Goal: Task Accomplishment & Management: Manage account settings

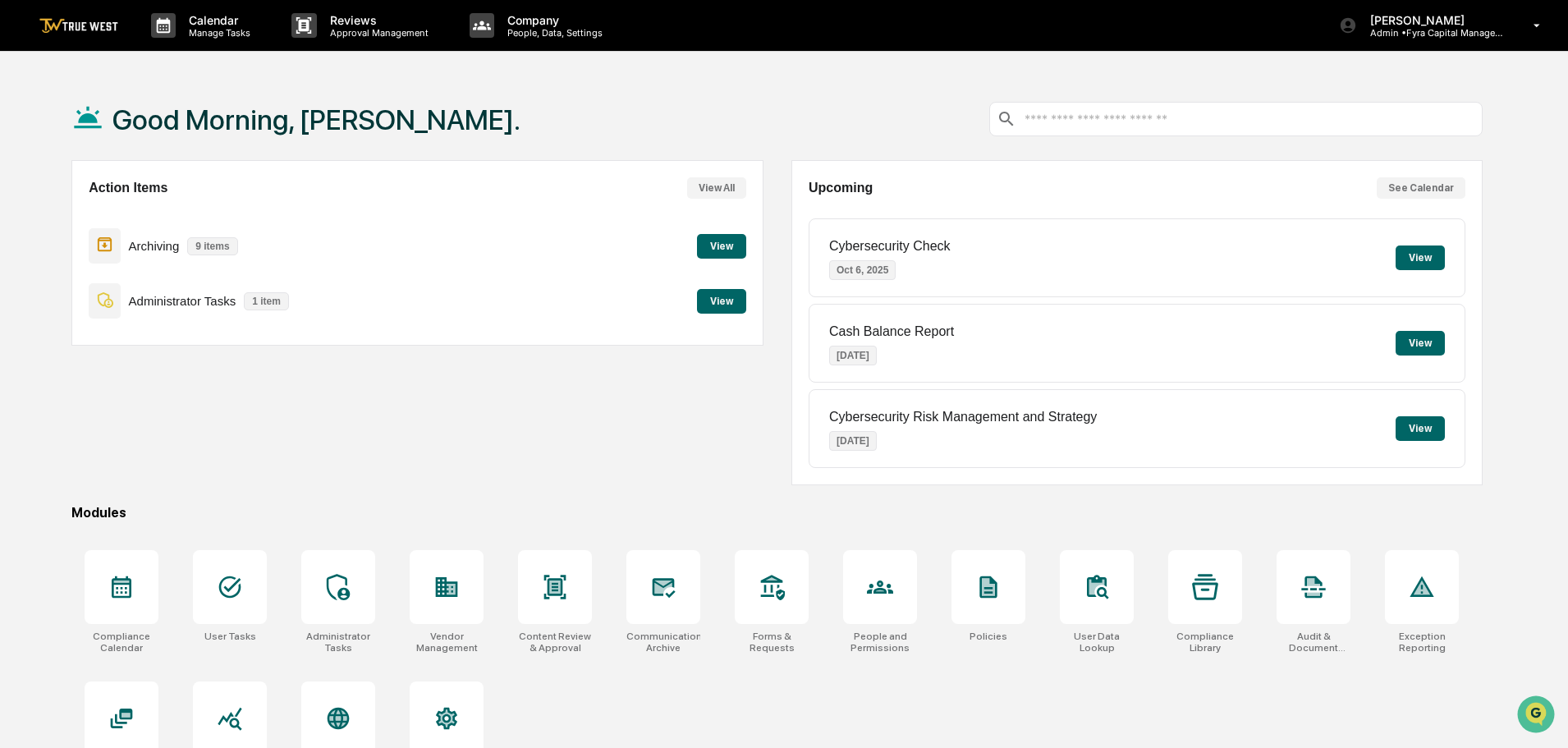
click at [727, 244] on button "View" at bounding box center [721, 246] width 49 height 25
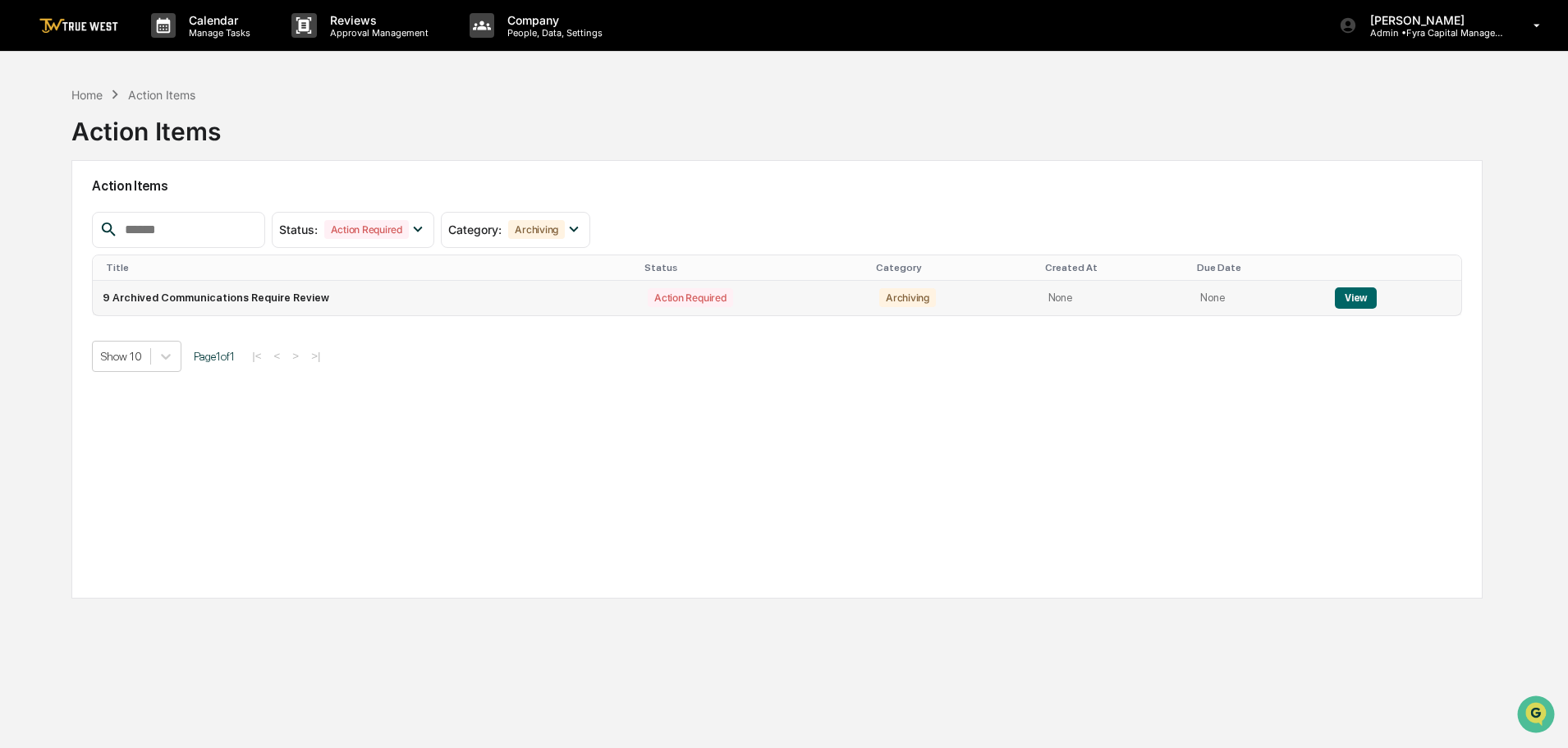
click at [1353, 298] on button "View" at bounding box center [1356, 298] width 42 height 21
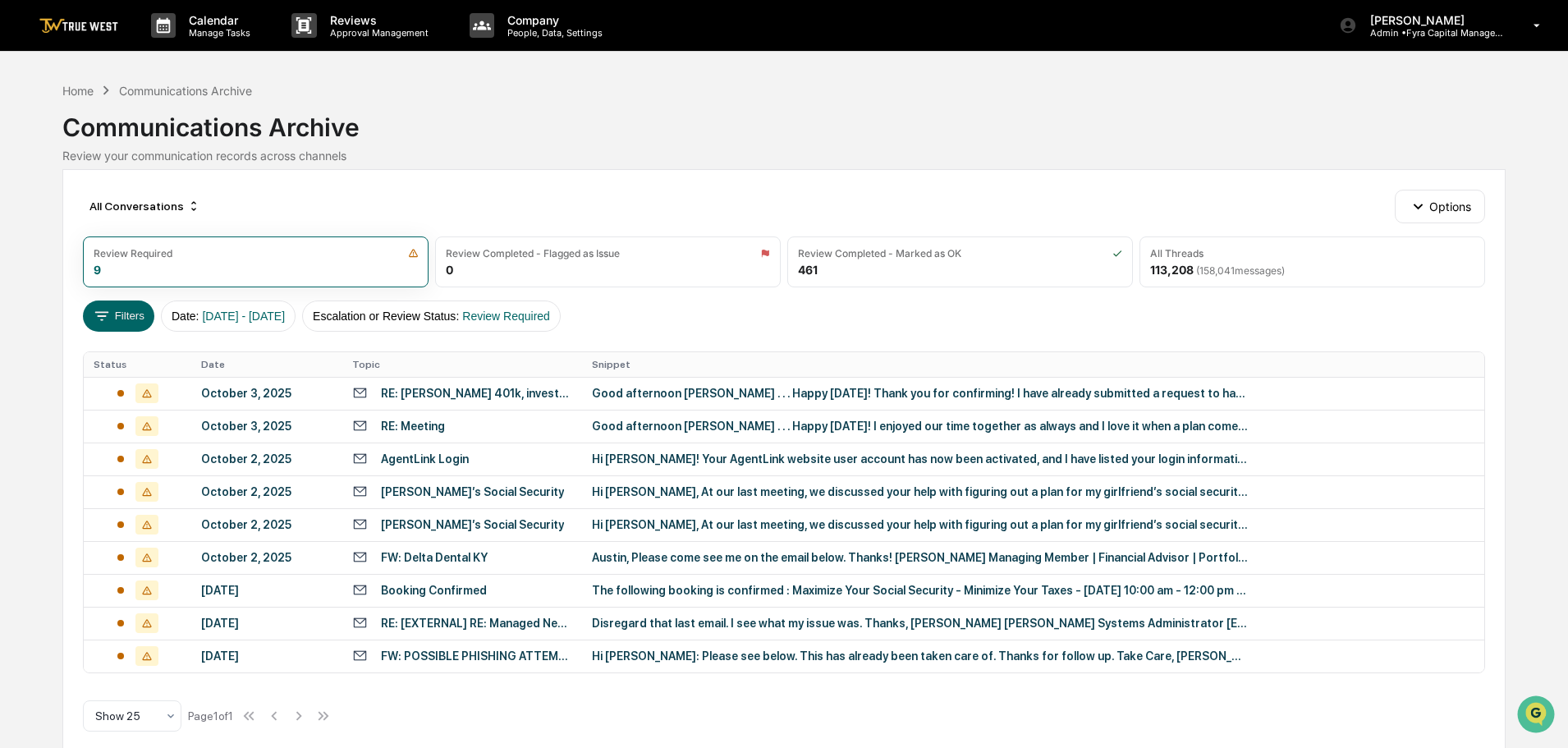
click at [676, 396] on div "Good afternoon [PERSON_NAME] . . . Happy [DATE]! Thank you for confirming! I ha…" at bounding box center [920, 393] width 657 height 13
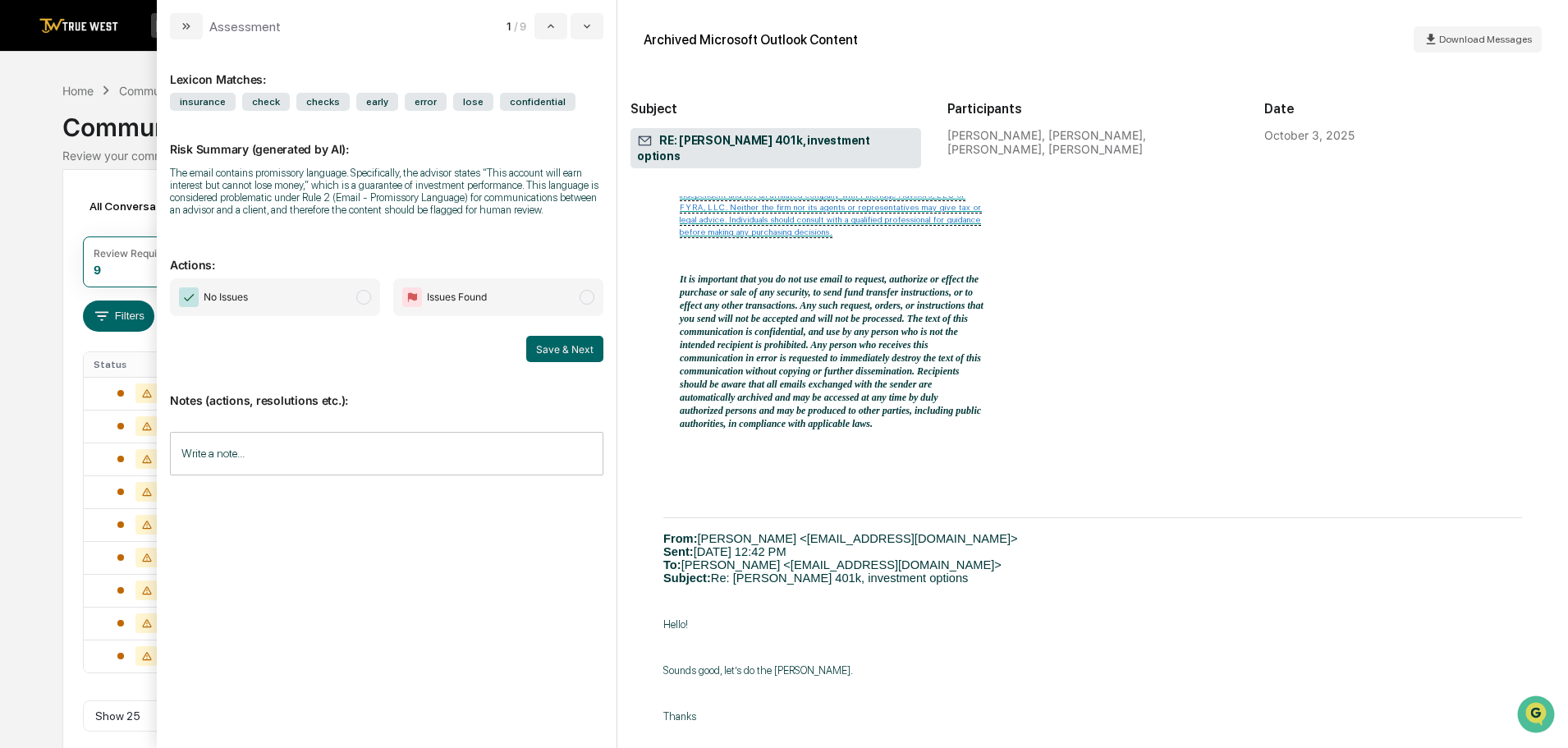
scroll to position [1396, 0]
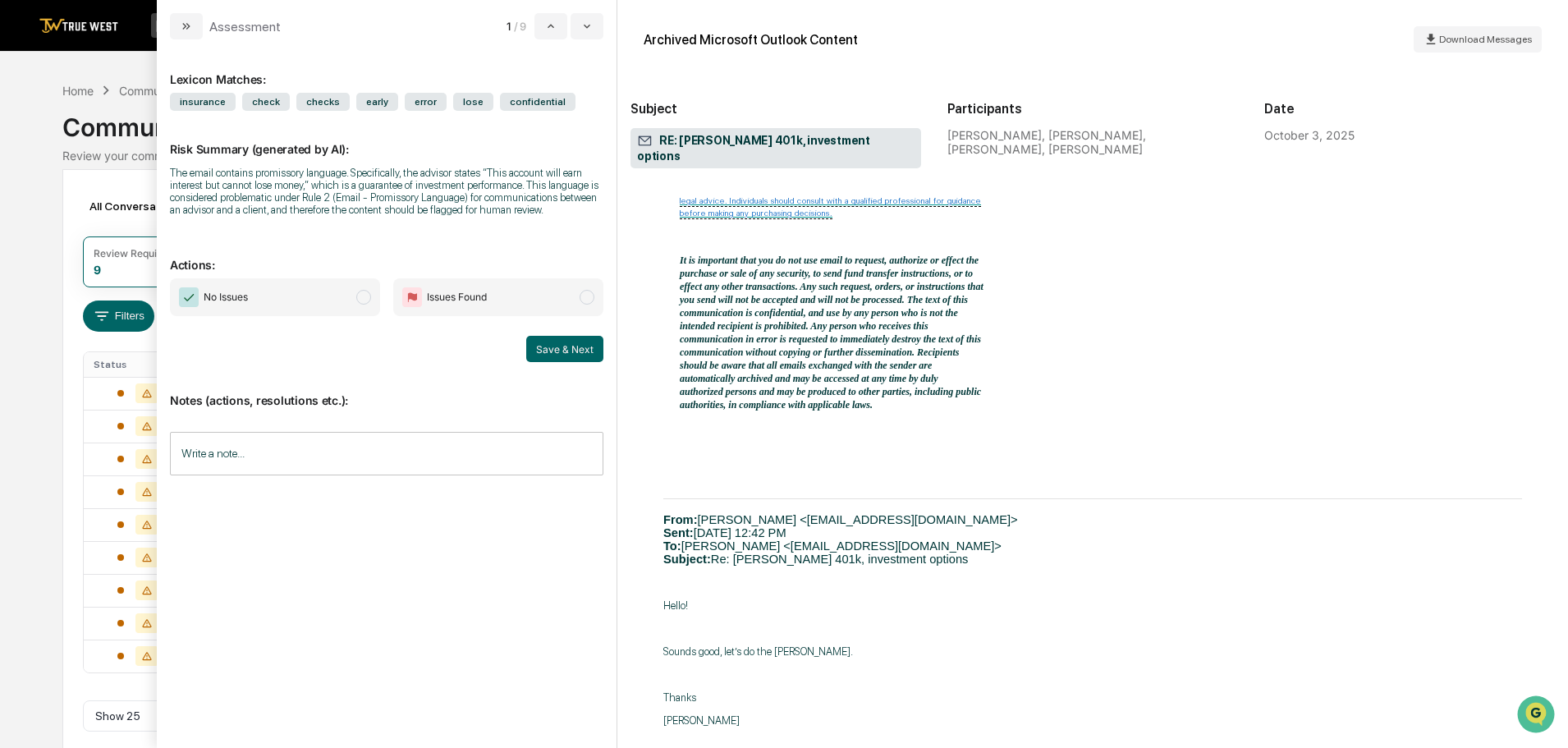
click at [362, 297] on span "modal" at bounding box center [363, 297] width 15 height 15
click at [558, 349] on button "Save & Next" at bounding box center [565, 349] width 77 height 26
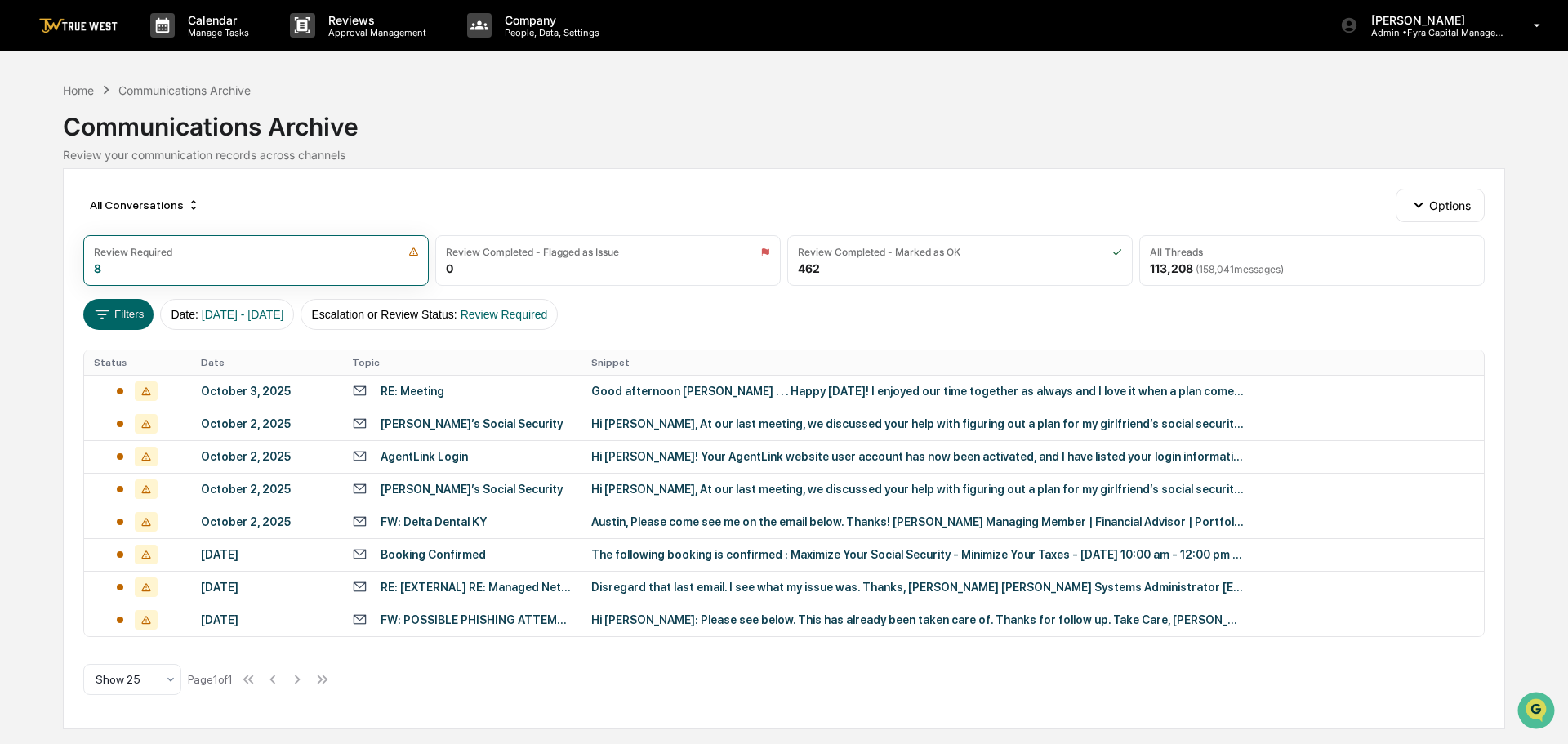
click at [106, 71] on div "Calendar Manage Tasks Reviews Approval Management Company People, Data, Setting…" at bounding box center [784, 372] width 1568 height 744
click at [646, 424] on div "Hi [PERSON_NAME], At our last meeting, we discussed your help with figuring out…" at bounding box center [918, 423] width 653 height 13
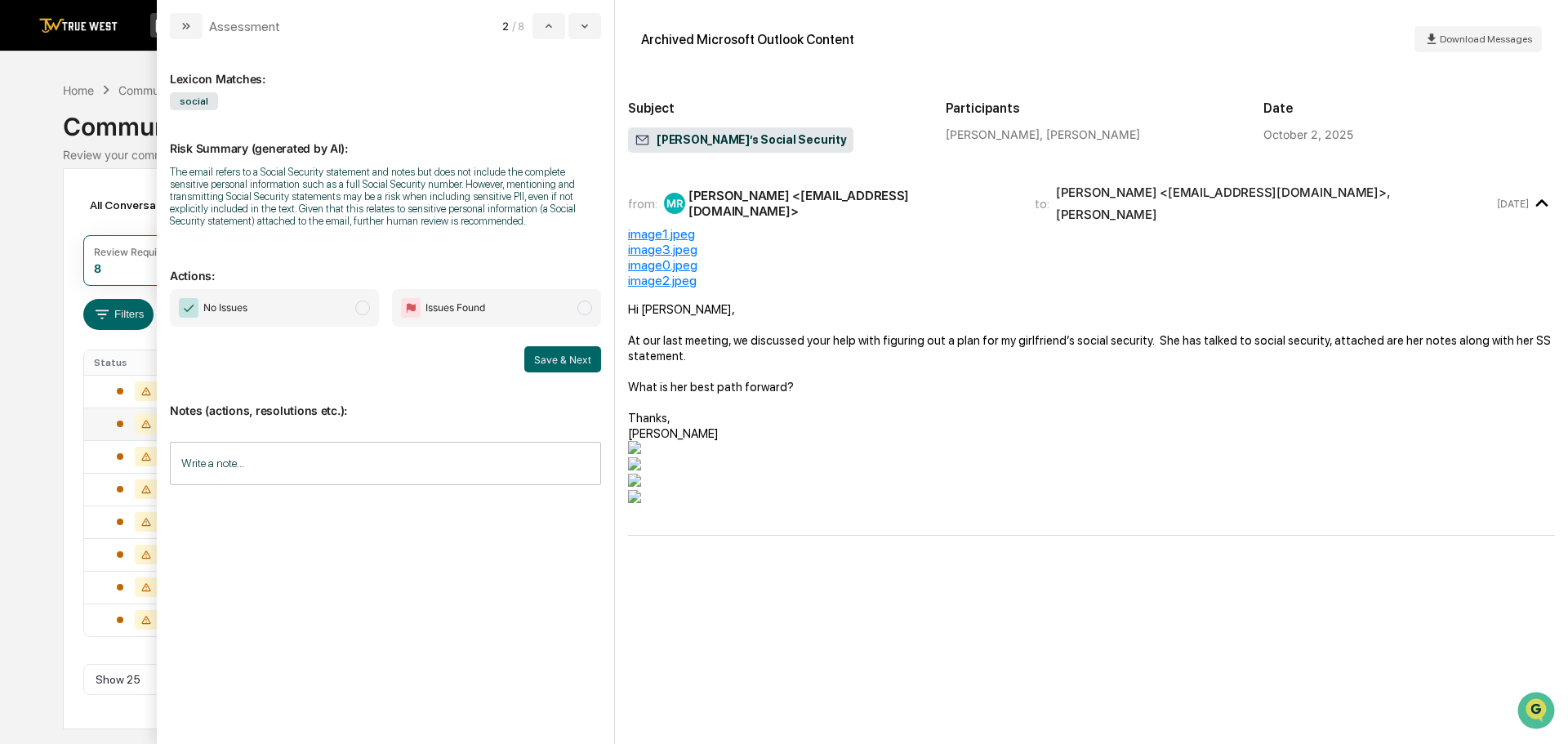
click at [367, 308] on span "modal" at bounding box center [362, 308] width 15 height 15
click at [561, 356] on button "Save & Next" at bounding box center [562, 360] width 77 height 26
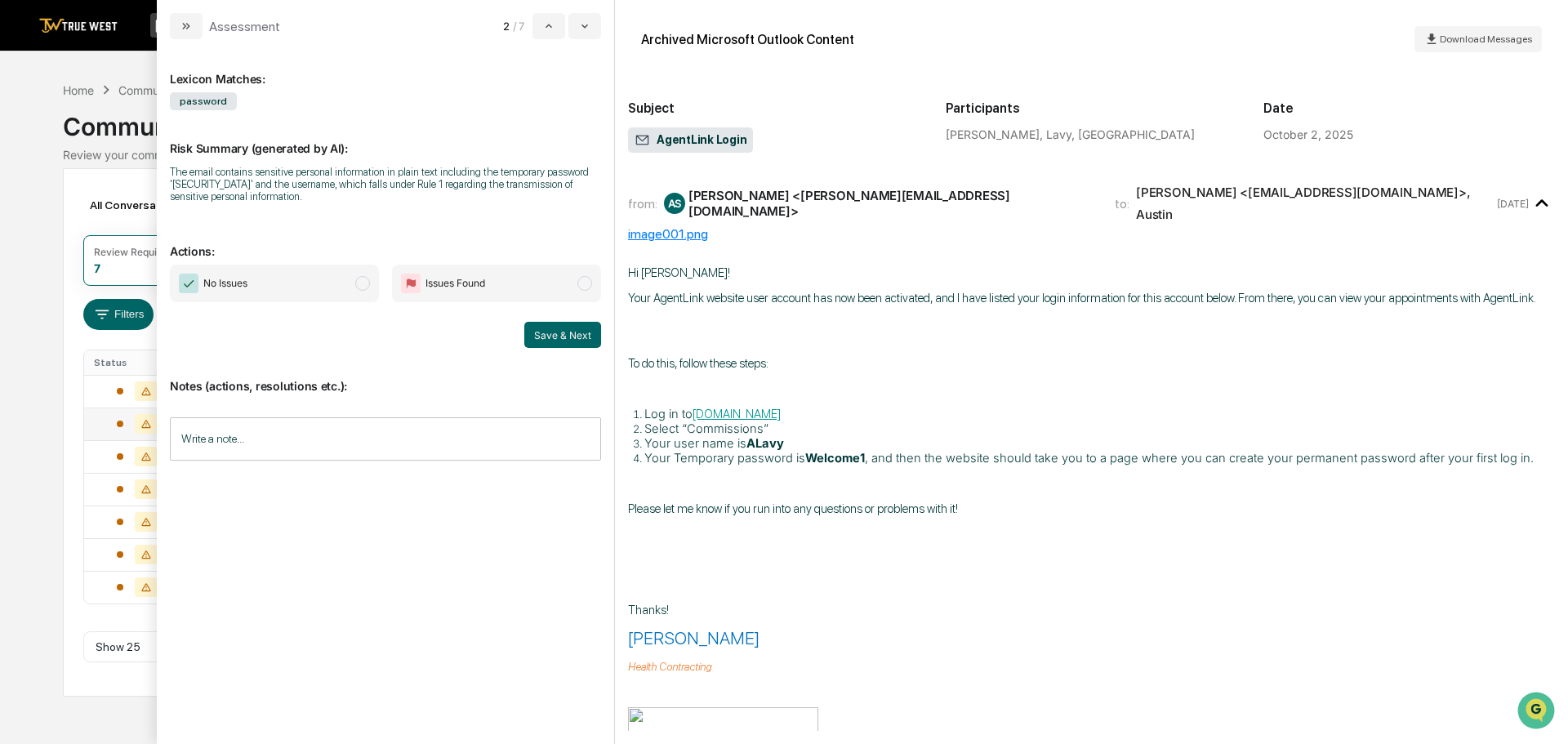
click at [363, 283] on span "modal" at bounding box center [362, 283] width 15 height 15
click at [564, 334] on button "Save & Next" at bounding box center [562, 335] width 77 height 26
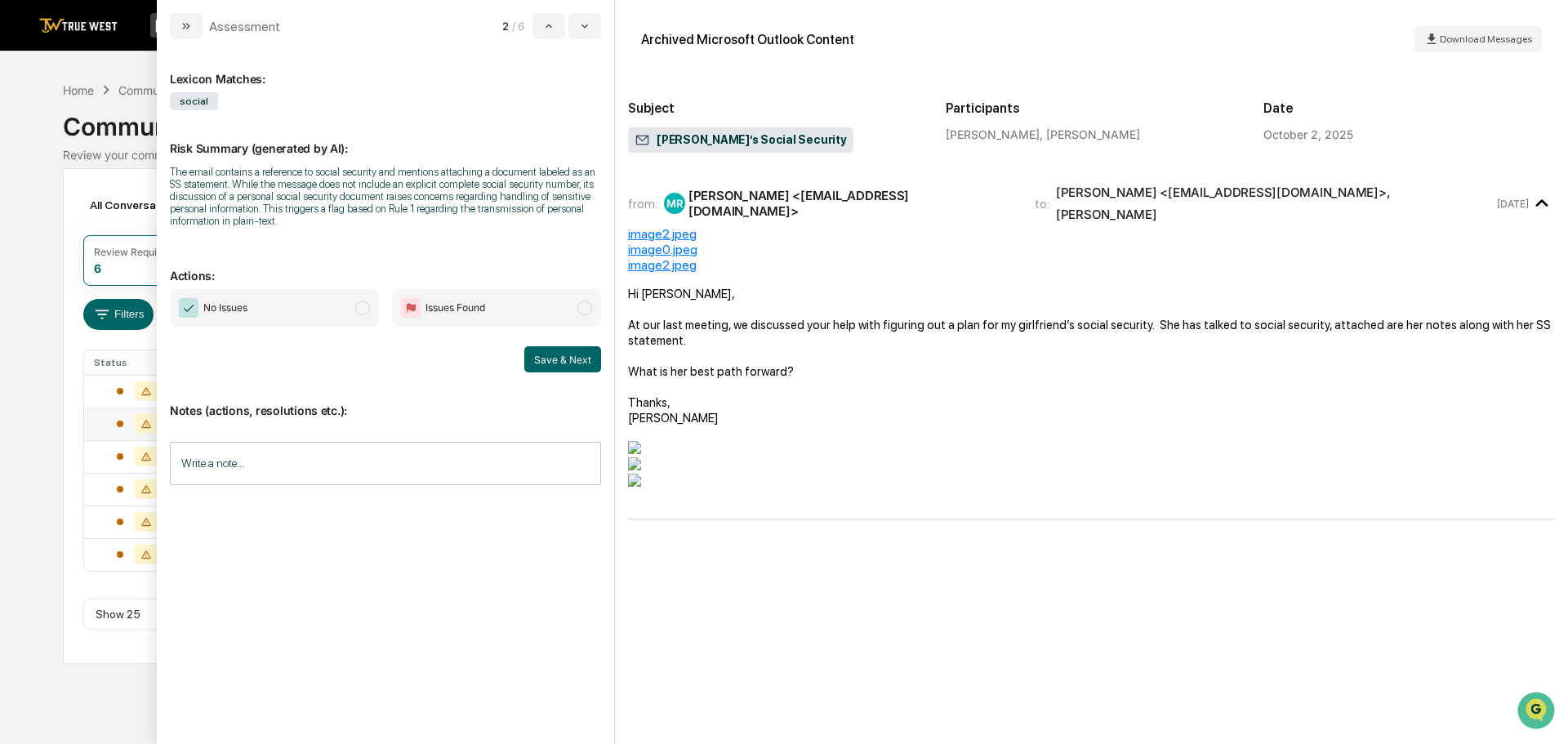
click at [361, 304] on span "modal" at bounding box center [362, 308] width 15 height 15
click at [551, 356] on button "Save & Next" at bounding box center [562, 360] width 77 height 26
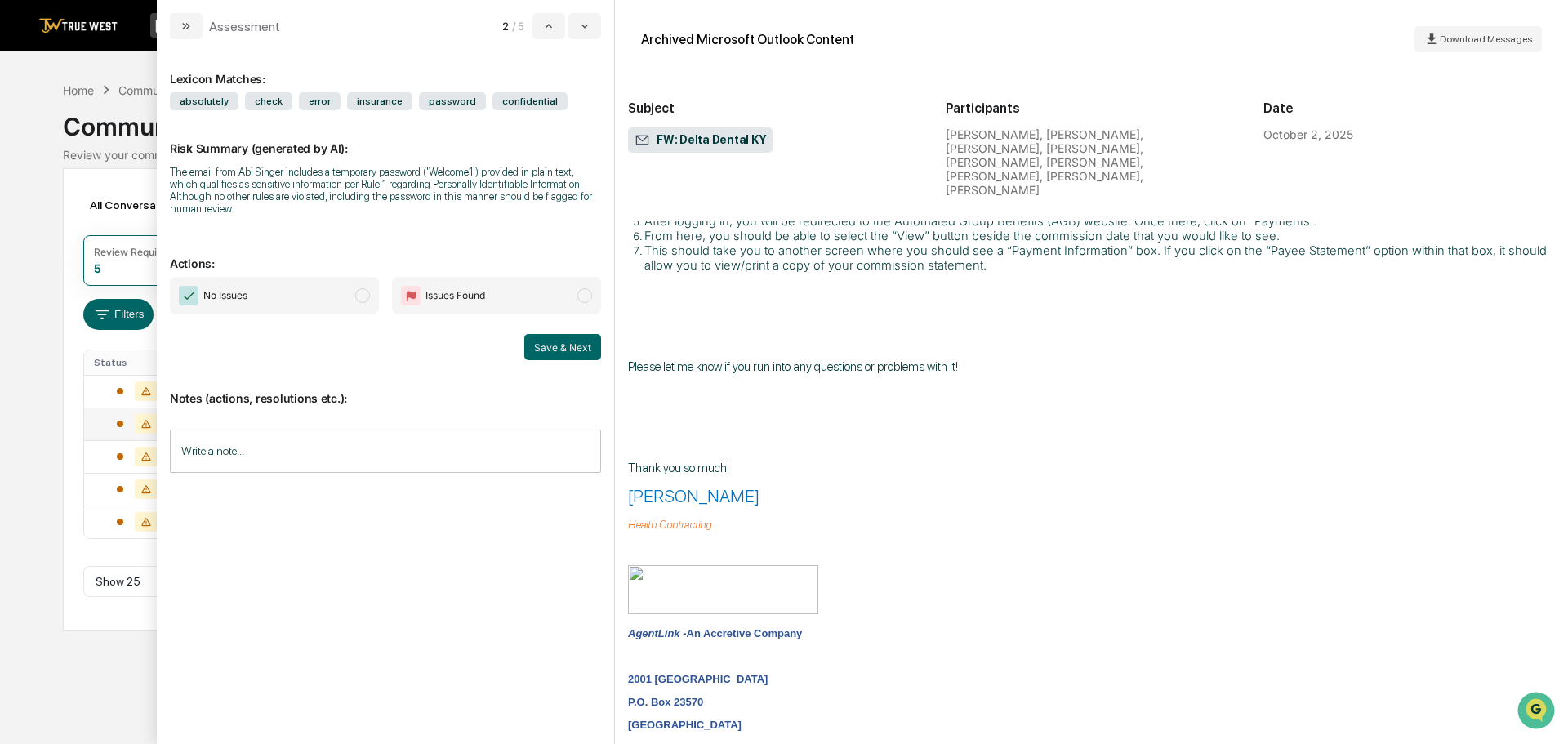
scroll to position [1879, 0]
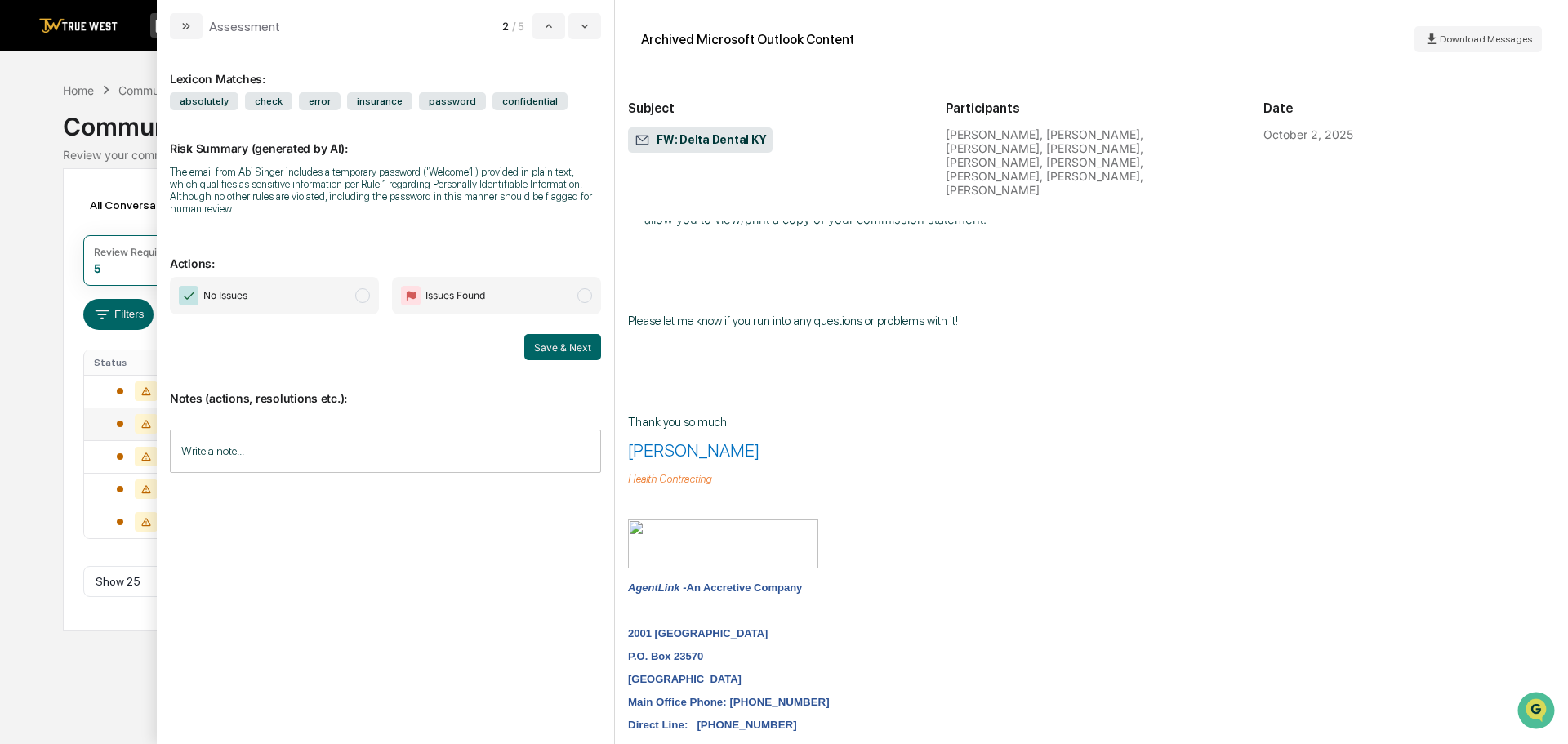
click at [359, 288] on span "modal" at bounding box center [362, 295] width 15 height 15
click at [561, 335] on button "Save & Next" at bounding box center [562, 348] width 77 height 26
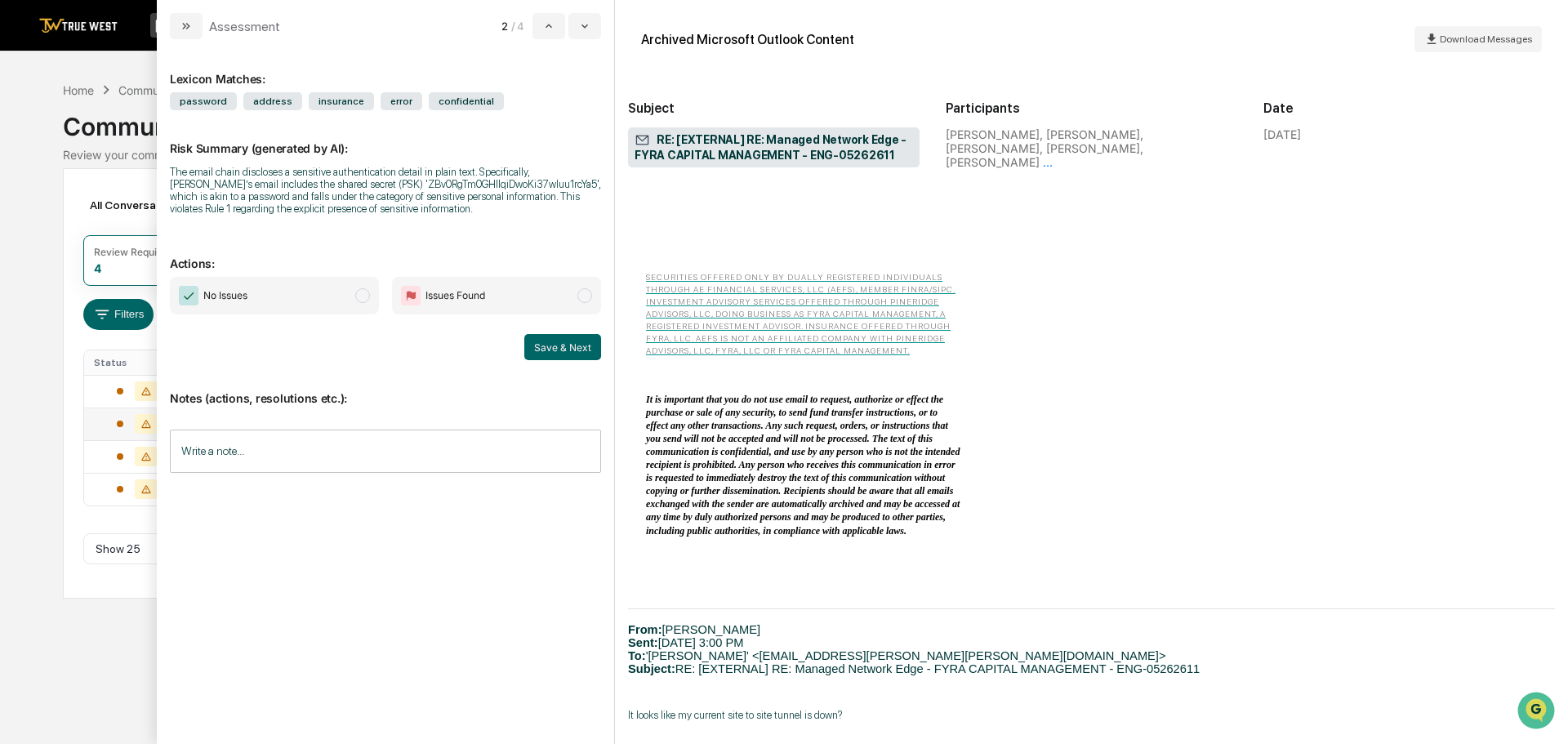
scroll to position [2042, 0]
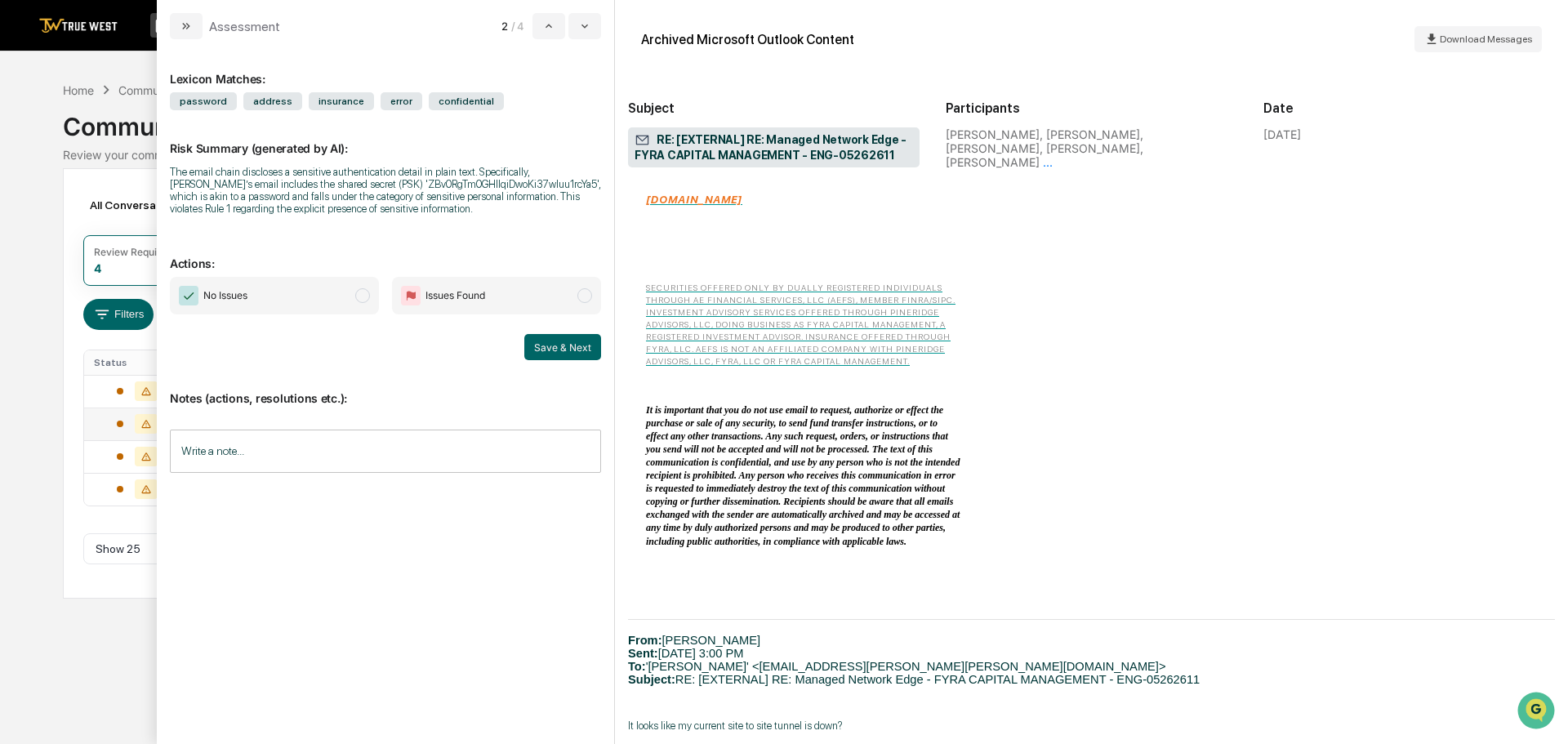
click at [358, 294] on span "modal" at bounding box center [362, 295] width 15 height 15
click at [541, 345] on button "Save & Next" at bounding box center [562, 348] width 77 height 26
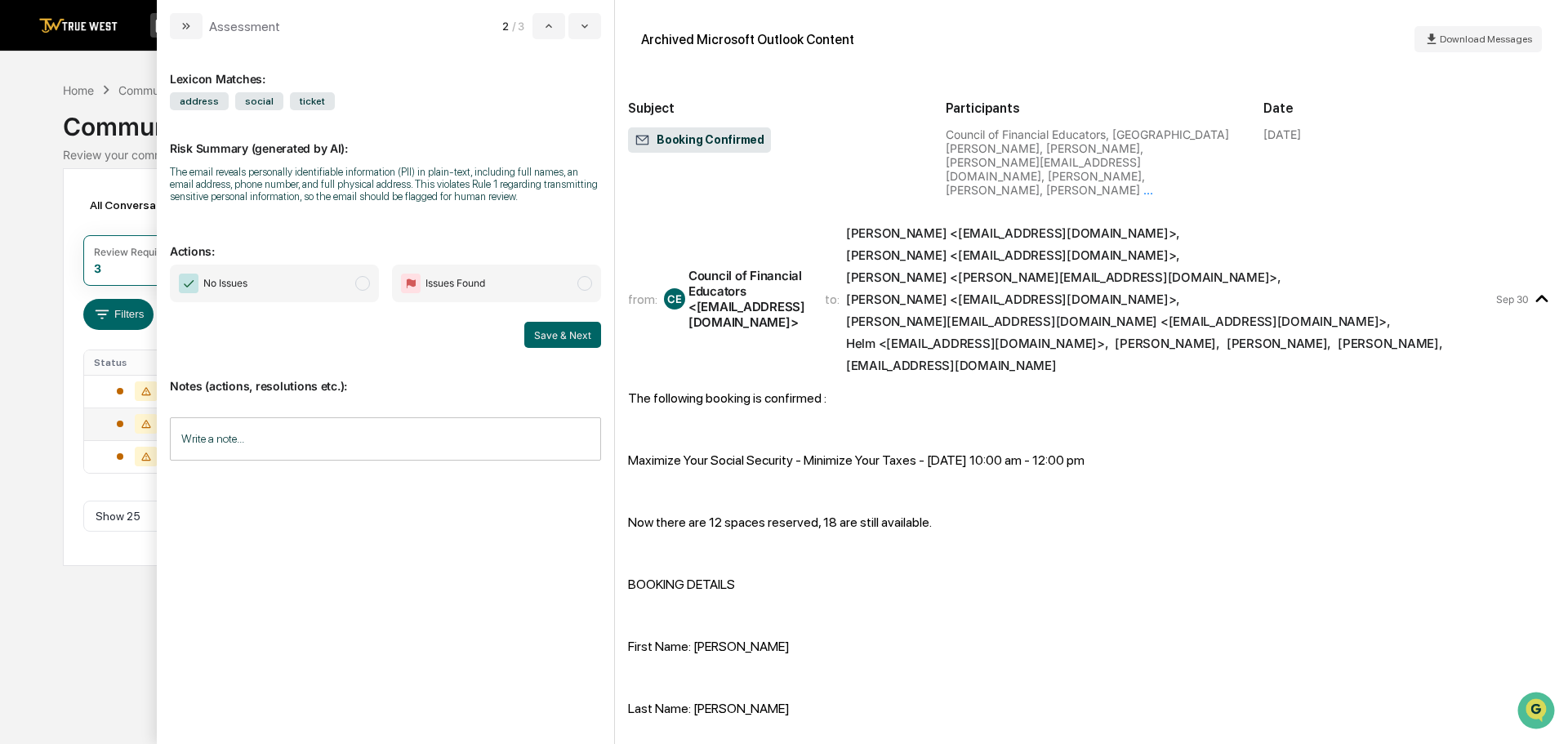
click at [355, 282] on span "modal" at bounding box center [362, 283] width 15 height 15
click at [550, 335] on button "Save & Next" at bounding box center [562, 335] width 77 height 26
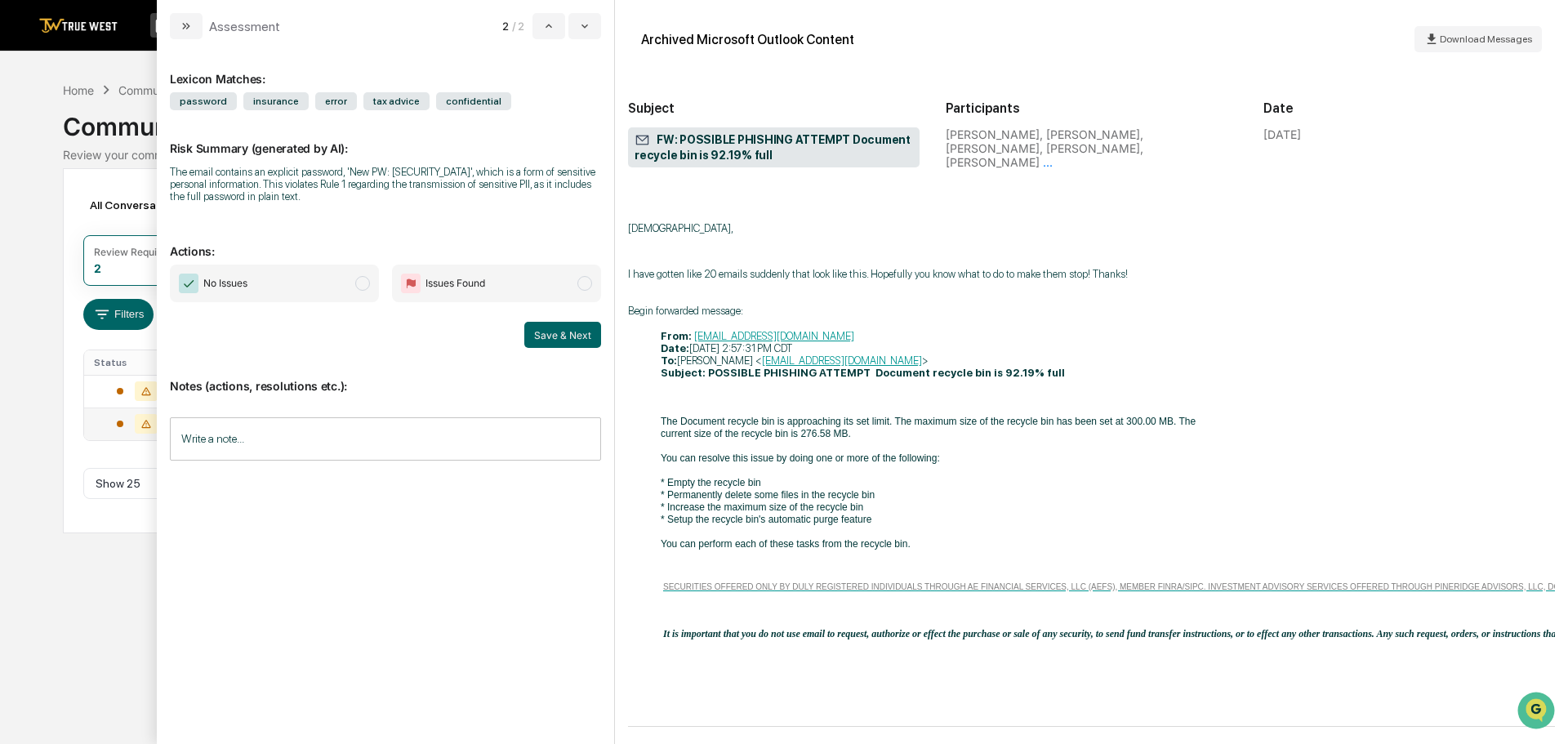
scroll to position [4171, 0]
click at [364, 283] on span "modal" at bounding box center [362, 283] width 15 height 15
click at [545, 337] on button "Save & Next" at bounding box center [562, 335] width 77 height 26
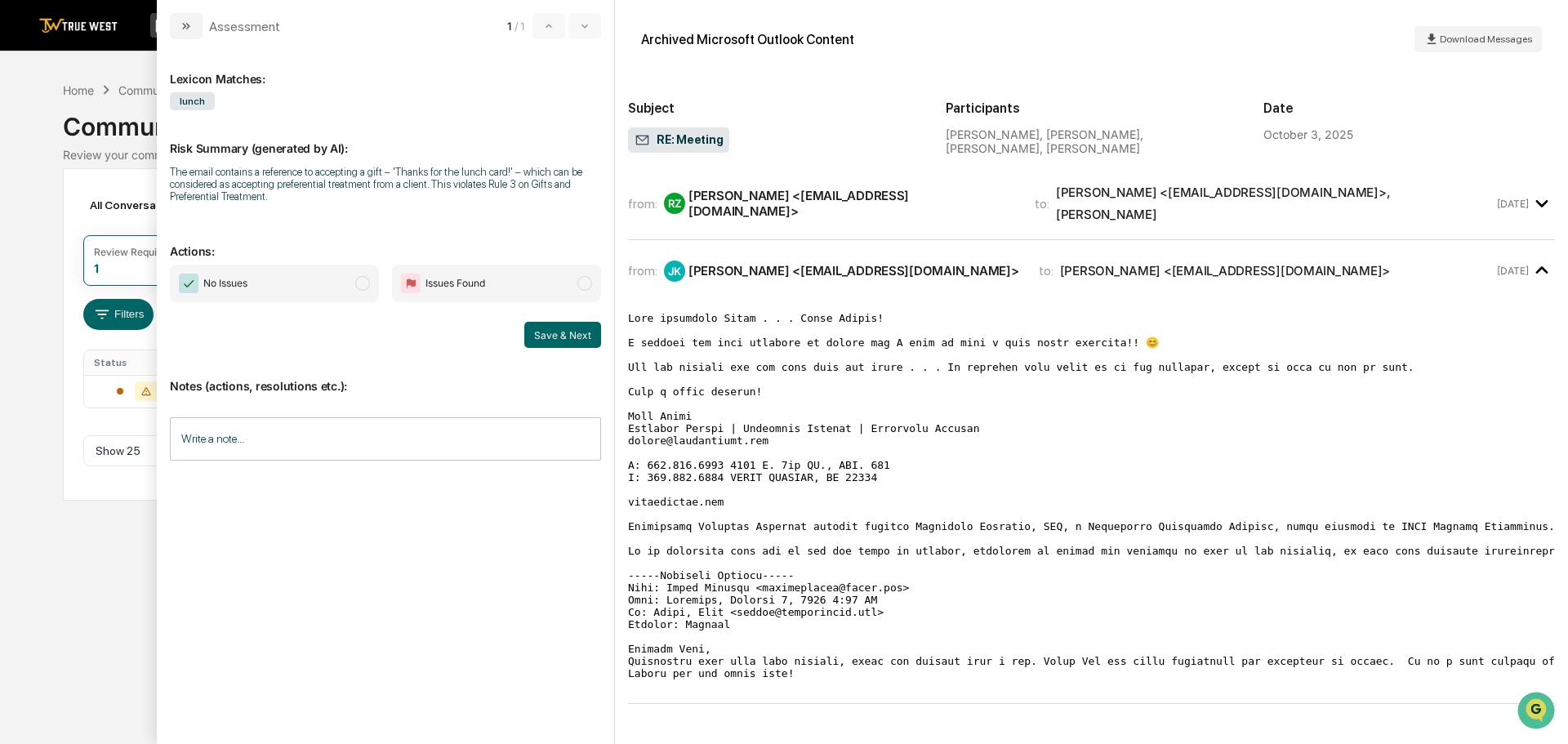
click at [37, 67] on div "Calendar Manage Tasks Reviews Approval Management Company People, Data, Setting…" at bounding box center [784, 372] width 1568 height 744
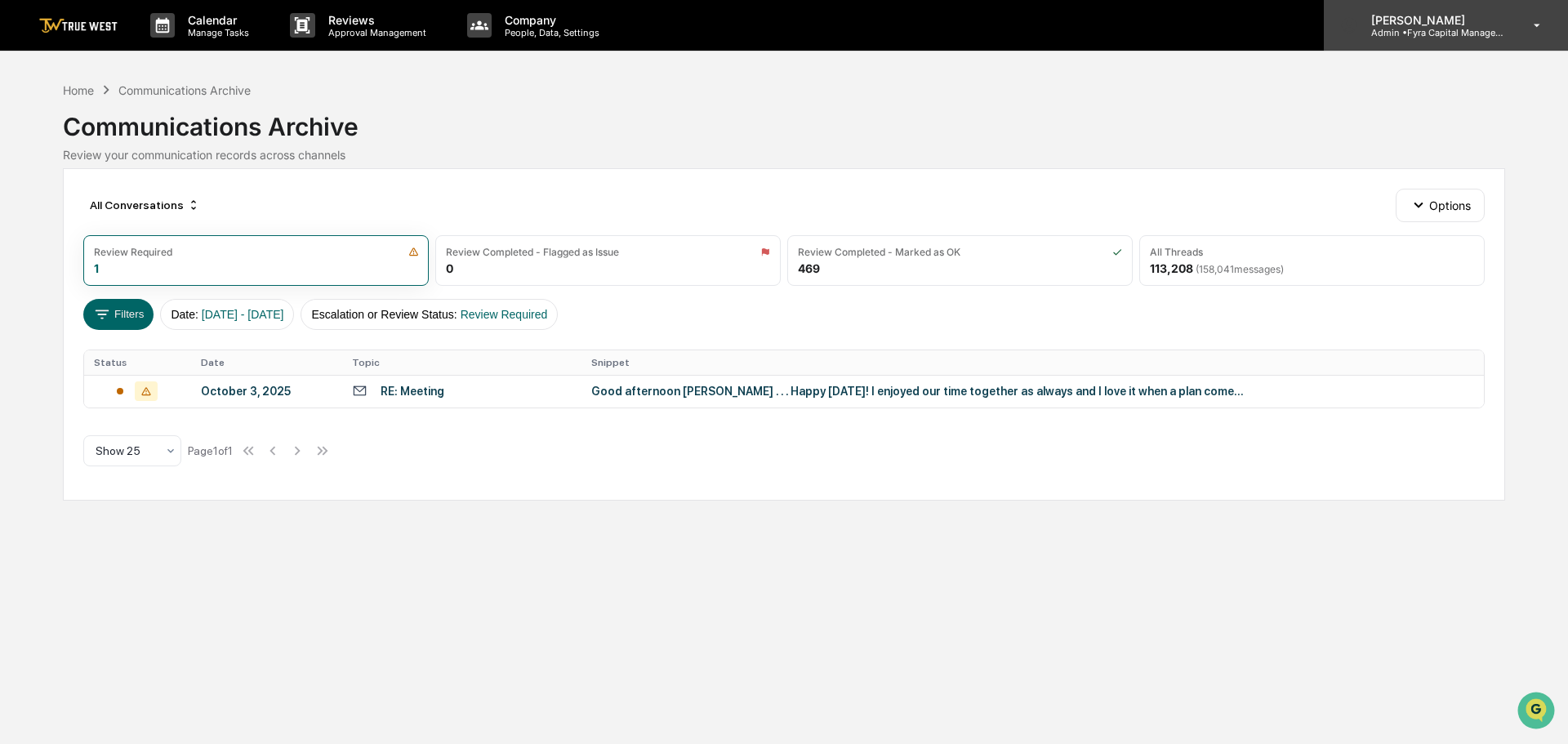
click at [1403, 31] on p "Admin • Fyra Capital Management" at bounding box center [1434, 32] width 151 height 11
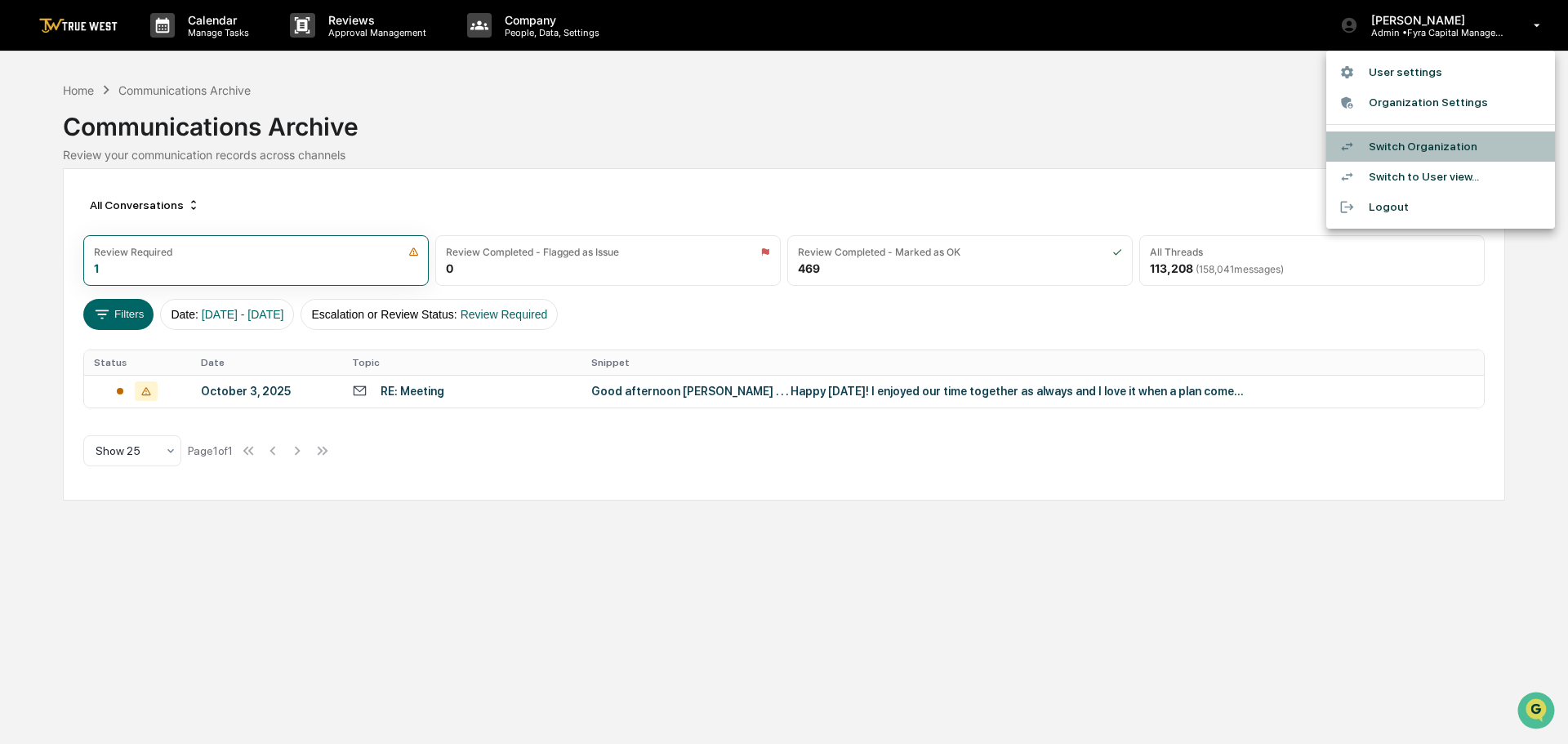
click at [1421, 148] on li "Switch Organization" at bounding box center [1440, 146] width 229 height 30
